Goal: Task Accomplishment & Management: Manage account settings

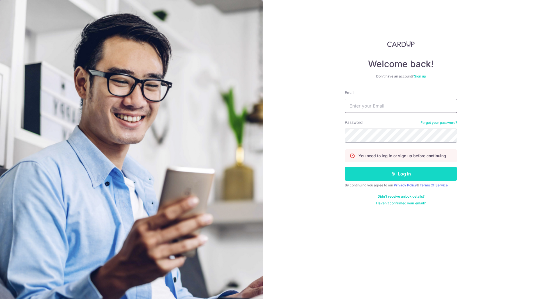
type input "[EMAIL_ADDRESS][DOMAIN_NAME]"
click at [394, 178] on button "Log in" at bounding box center [401, 174] width 112 height 14
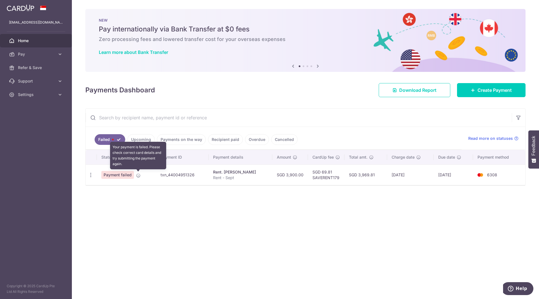
click at [139, 174] on icon at bounding box center [138, 175] width 4 height 4
click at [122, 176] on span "Payment failed" at bounding box center [117, 175] width 33 height 8
drag, startPoint x: 220, startPoint y: 176, endPoint x: 197, endPoint y: 175, distance: 23.6
click at [219, 176] on p "Rent - Sept" at bounding box center [240, 178] width 55 height 6
click at [197, 175] on td "txn_44004951326" at bounding box center [182, 175] width 53 height 21
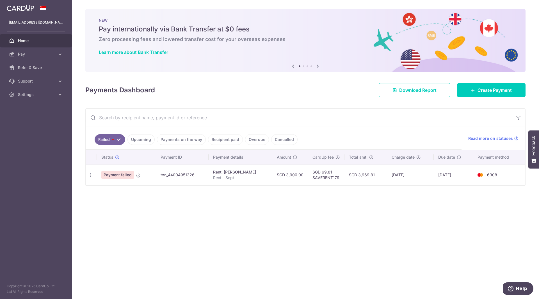
click at [162, 174] on td "txn_44004951326" at bounding box center [182, 175] width 53 height 21
drag, startPoint x: 239, startPoint y: 175, endPoint x: 251, endPoint y: 176, distance: 11.6
click at [241, 175] on p "Rent - Sept" at bounding box center [240, 178] width 55 height 6
drag, startPoint x: 342, startPoint y: 176, endPoint x: 373, endPoint y: 177, distance: 31.2
click at [348, 176] on tr "Update payment Payment failed txn_44004951326 Rent. Gunadi Wihardjo Rent - Sept…" at bounding box center [306, 175] width 440 height 21
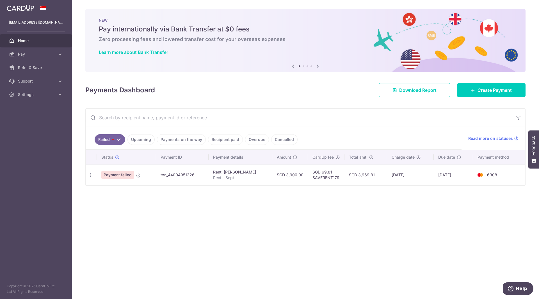
click at [421, 176] on td "[DATE]" at bounding box center [410, 175] width 47 height 21
drag, startPoint x: 474, startPoint y: 177, endPoint x: 498, endPoint y: 177, distance: 24.2
click at [473, 177] on td "[DATE]" at bounding box center [453, 175] width 39 height 21
click at [498, 177] on td "6308" at bounding box center [499, 175] width 52 height 21
click at [95, 173] on div "Update payment" at bounding box center [91, 175] width 10 height 10
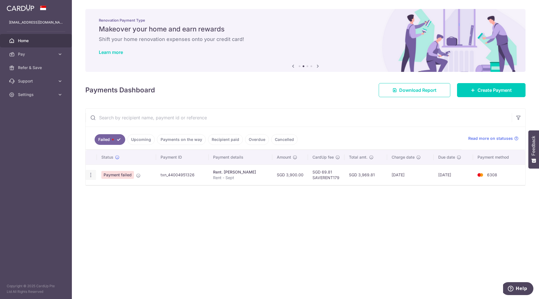
click at [92, 175] on icon "button" at bounding box center [91, 175] width 6 height 6
click at [110, 190] on span "Update payment" at bounding box center [121, 190] width 38 height 7
radio input "true"
type input "3,900.00"
type input "Rent - Sept"
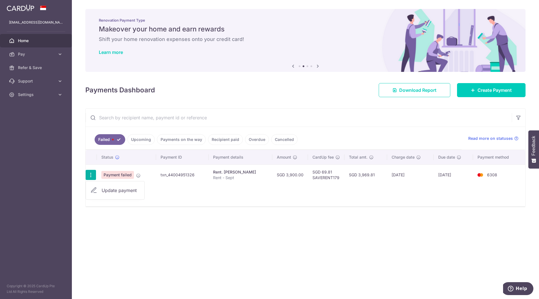
type input "SAVERENT179"
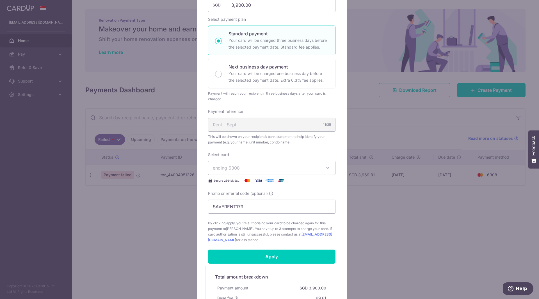
scroll to position [140, 0]
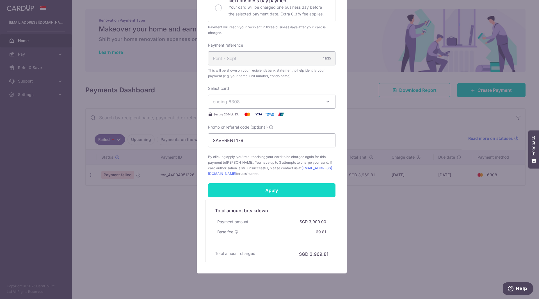
click at [285, 191] on input "Apply" at bounding box center [272, 190] width 128 height 14
